Goal: Task Accomplishment & Management: Use online tool/utility

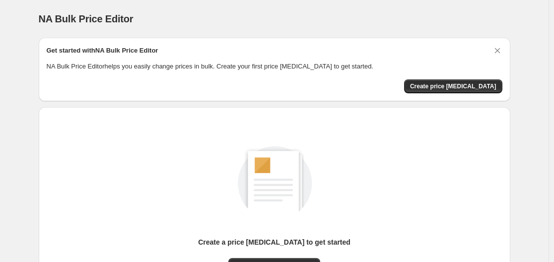
scroll to position [110, 0]
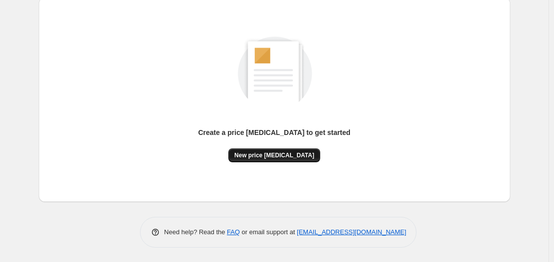
click at [288, 158] on span "New price change job" at bounding box center [275, 156] width 80 height 8
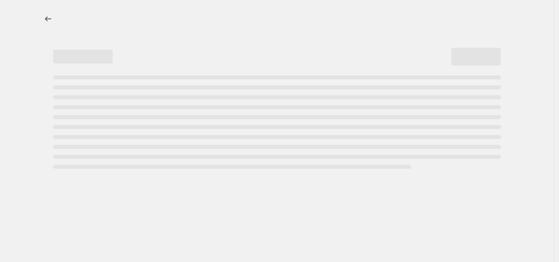
select select "percentage"
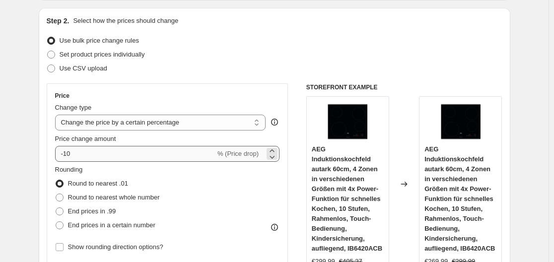
scroll to position [149, 0]
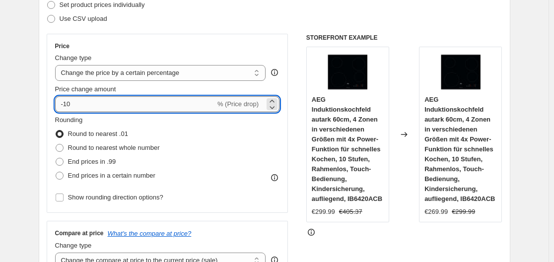
drag, startPoint x: 64, startPoint y: 104, endPoint x: 94, endPoint y: 106, distance: 30.4
click at [95, 106] on input "-10" at bounding box center [135, 104] width 160 height 16
click at [92, 107] on input "-10" at bounding box center [135, 104] width 160 height 16
click at [74, 103] on input "-10" at bounding box center [135, 104] width 160 height 16
drag, startPoint x: 67, startPoint y: 104, endPoint x: 87, endPoint y: 103, distance: 20.9
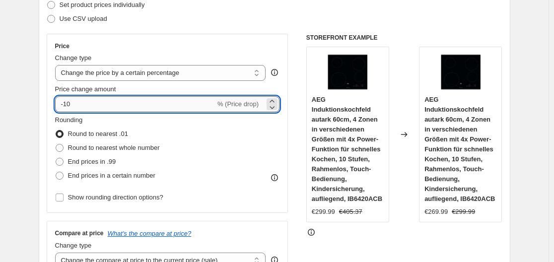
click at [87, 103] on input "-10" at bounding box center [135, 104] width 160 height 16
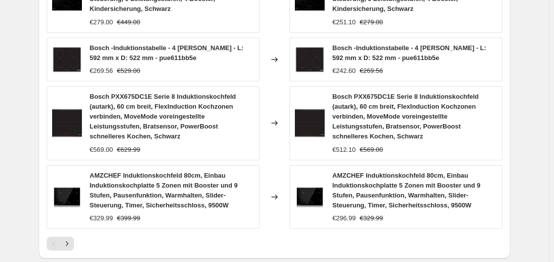
scroll to position [847, 0]
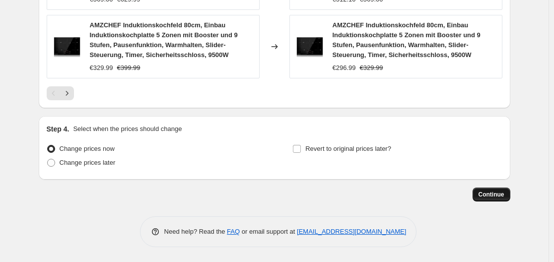
type input "-30"
click at [486, 191] on span "Continue" at bounding box center [492, 195] width 26 height 8
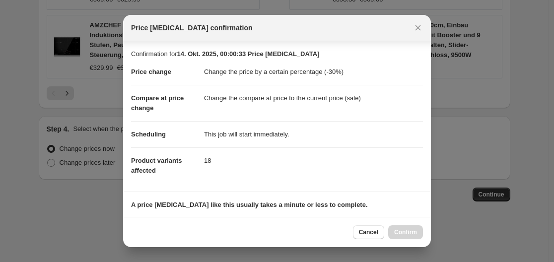
scroll to position [156, 0]
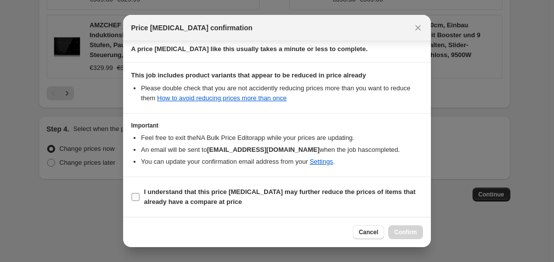
click at [138, 194] on input "I understand that this price change job may further reduce the prices of items …" at bounding box center [136, 197] width 8 height 8
checkbox input "true"
click at [407, 229] on button "Confirm" at bounding box center [406, 233] width 35 height 14
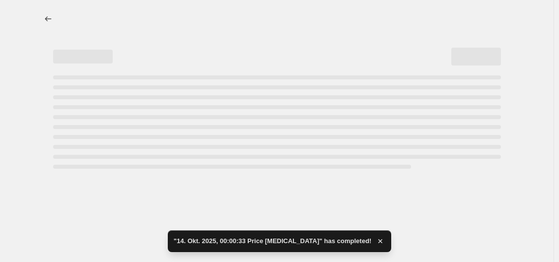
select select "percentage"
